Goal: Information Seeking & Learning: Compare options

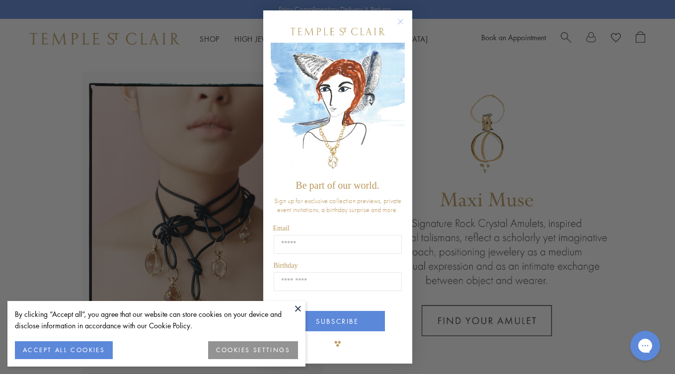
click at [47, 213] on div "Close dialog Be part of our world. Sign up for exclusive collection previews, p…" at bounding box center [337, 187] width 675 height 374
click at [299, 304] on button at bounding box center [297, 308] width 15 height 15
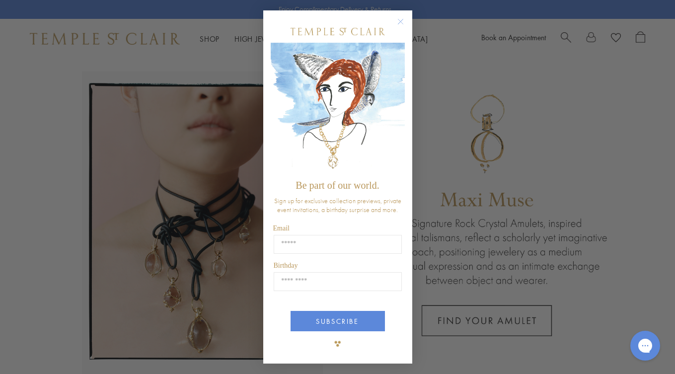
click at [402, 22] on circle "Close dialog" at bounding box center [400, 21] width 12 height 12
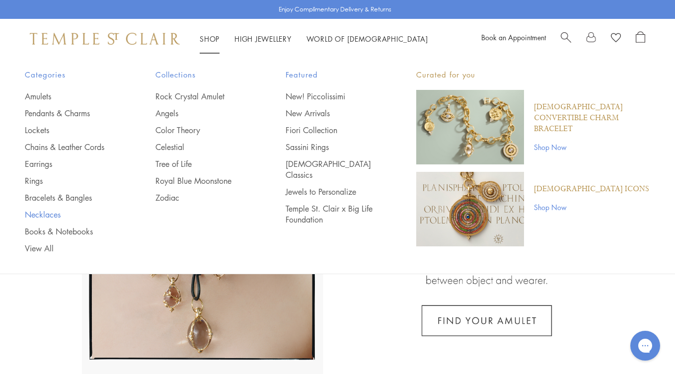
click at [46, 211] on link "Necklaces" at bounding box center [70, 214] width 91 height 11
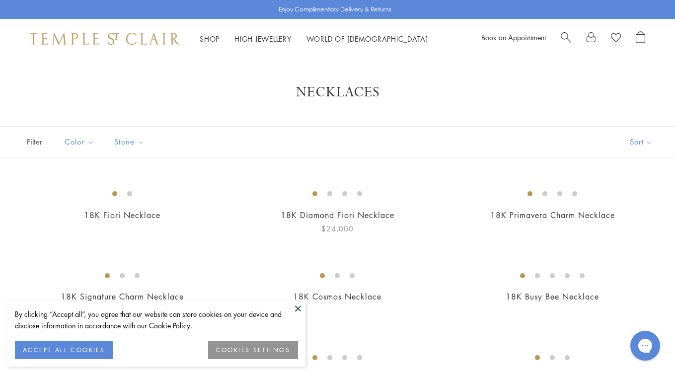
click at [296, 307] on button at bounding box center [297, 308] width 15 height 15
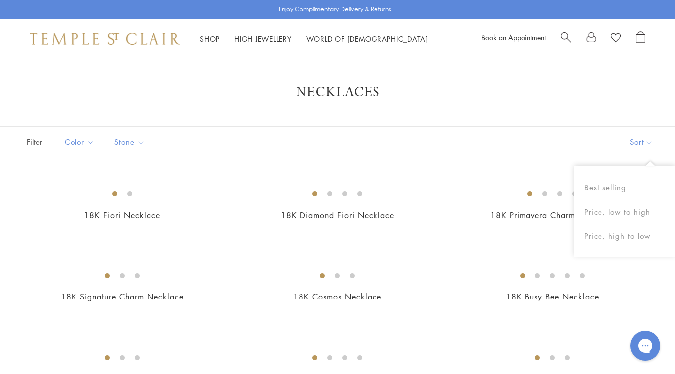
click at [643, 142] on button "Sort" at bounding box center [641, 142] width 68 height 30
click at [639, 144] on button "Sort" at bounding box center [641, 142] width 68 height 30
click at [618, 210] on button "Price, low to high" at bounding box center [624, 212] width 101 height 24
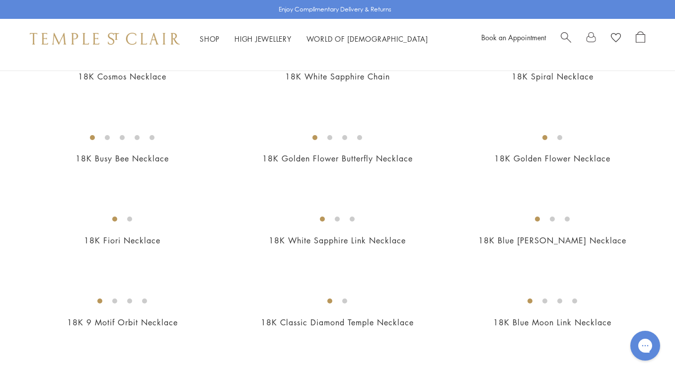
scroll to position [384, 0]
click at [0, 0] on img at bounding box center [0, 0] width 0 height 0
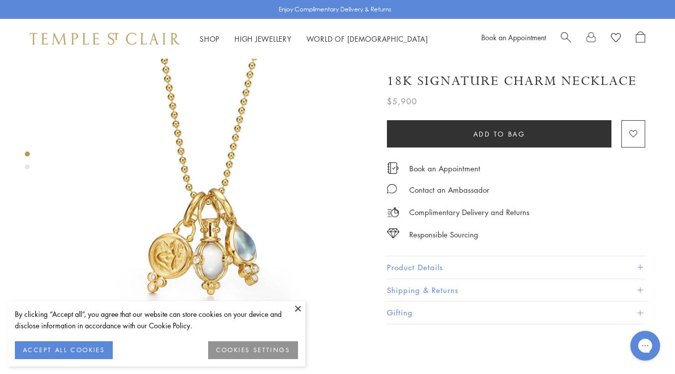
scroll to position [8, 0]
click at [458, 259] on button "Product Details" at bounding box center [516, 267] width 258 height 22
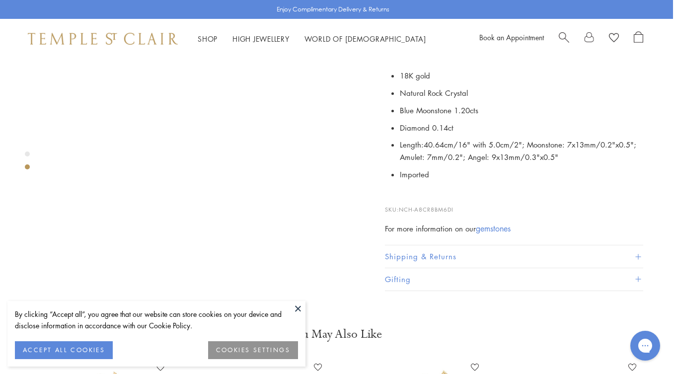
scroll to position [432, 2]
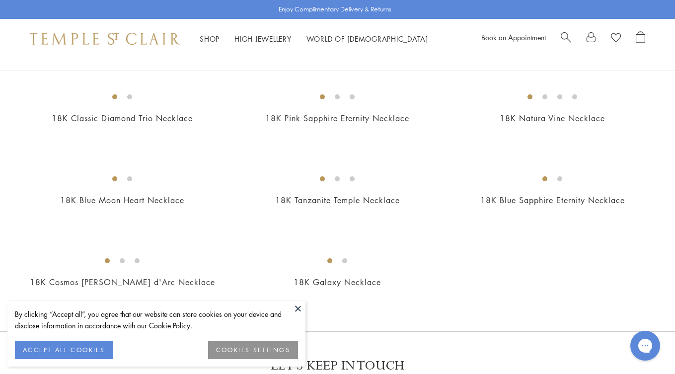
scroll to position [1162, 0]
click at [0, 0] on img at bounding box center [0, 0] width 0 height 0
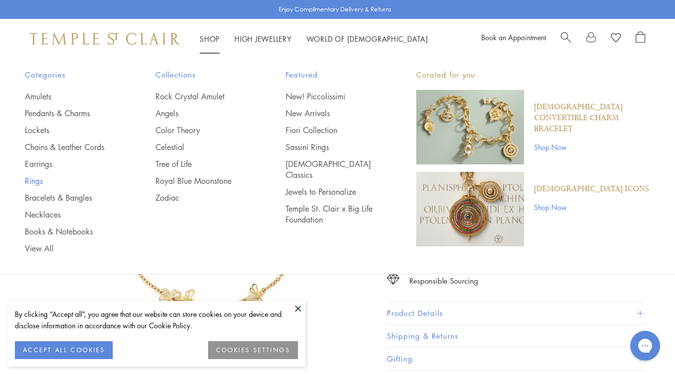
click at [37, 183] on link "Rings" at bounding box center [70, 180] width 91 height 11
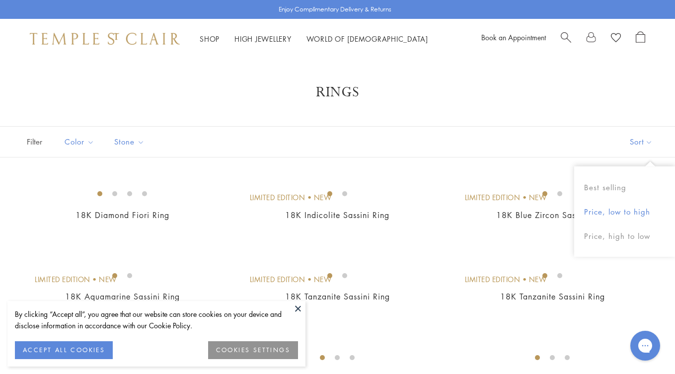
click at [612, 209] on button "Price, low to high" at bounding box center [624, 212] width 101 height 24
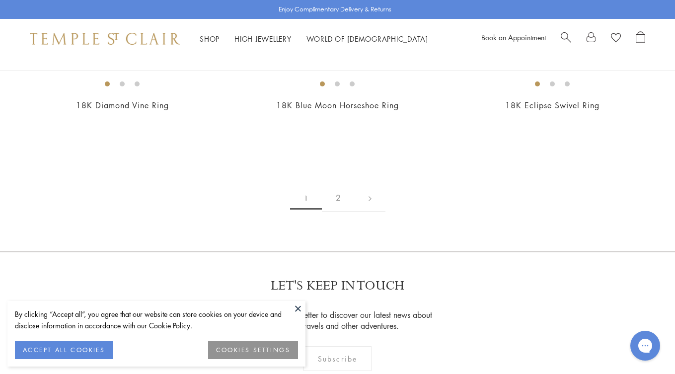
scroll to position [1350, 0]
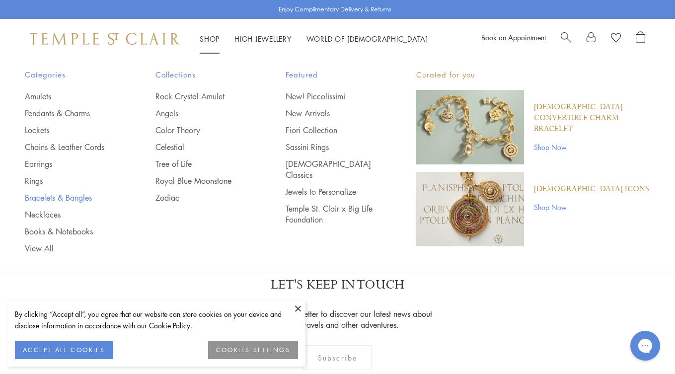
click at [88, 198] on link "Bracelets & Bangles" at bounding box center [70, 197] width 91 height 11
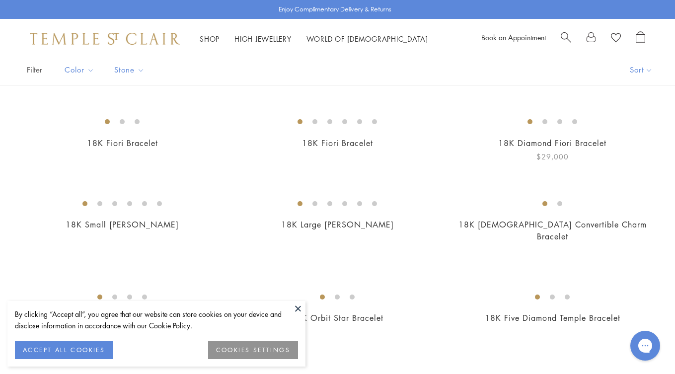
scroll to position [66, 0]
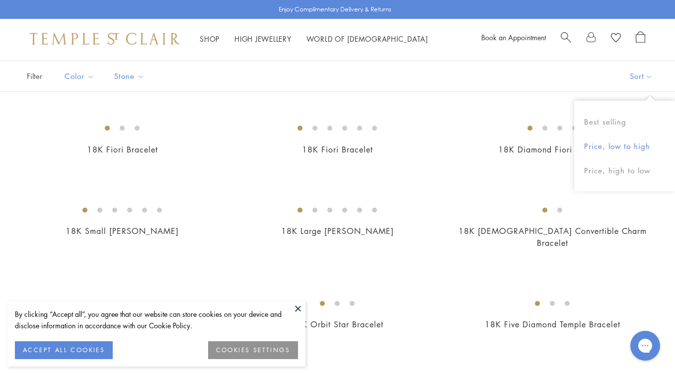
click at [613, 151] on button "Price, low to high" at bounding box center [624, 146] width 101 height 24
